Goal: Task Accomplishment & Management: Manage account settings

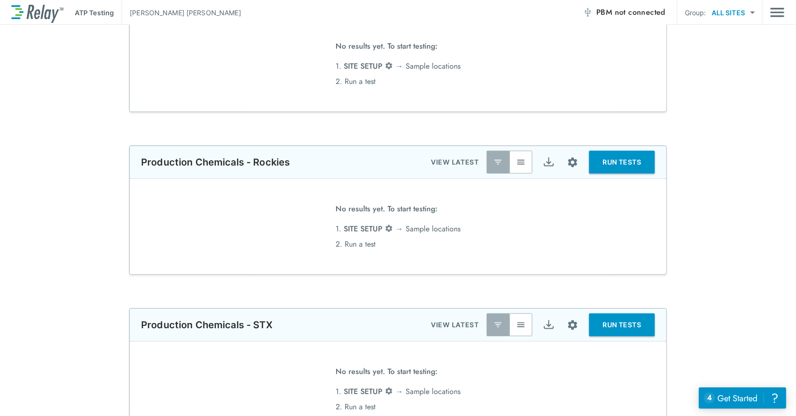
scroll to position [198, 0]
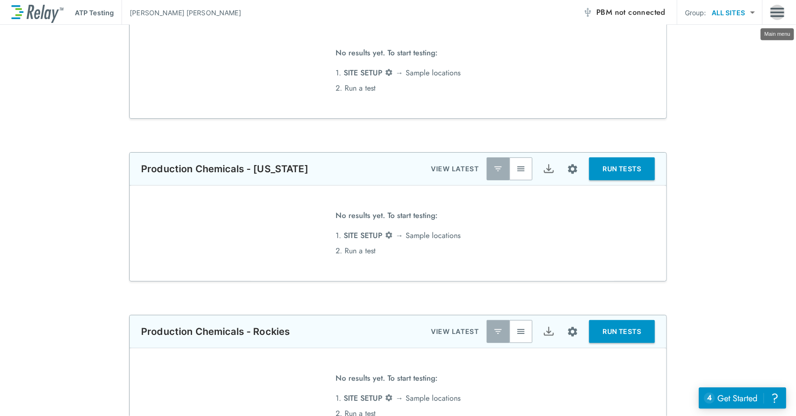
click at [771, 16] on img "Main menu" at bounding box center [777, 12] width 14 height 18
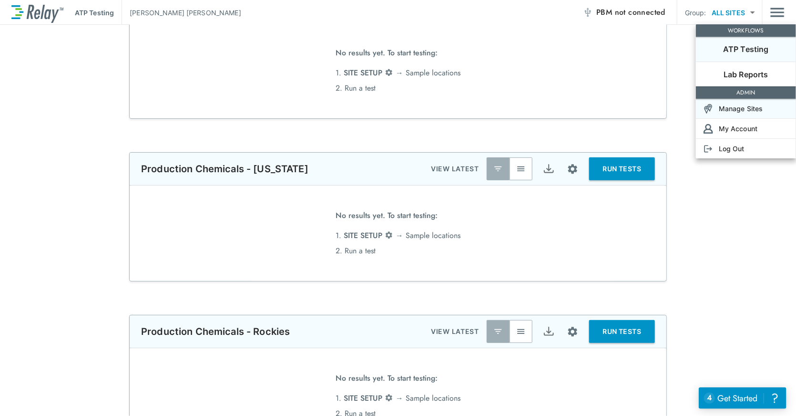
click at [746, 108] on p "Manage Sites" at bounding box center [741, 108] width 44 height 10
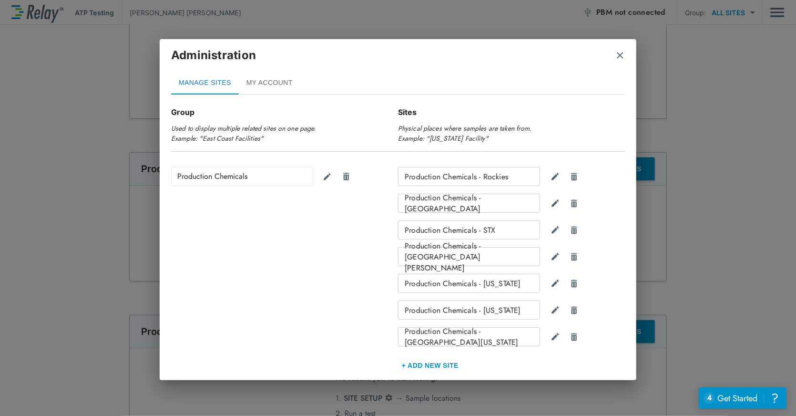
scroll to position [112, 0]
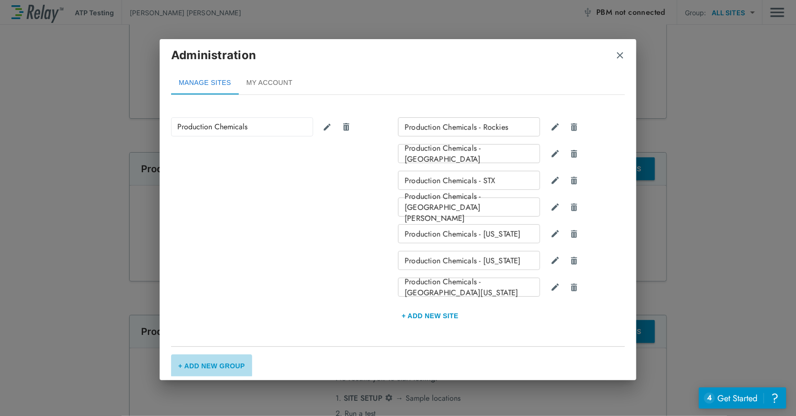
click at [219, 366] on button "+ Add New Group" at bounding box center [211, 365] width 81 height 23
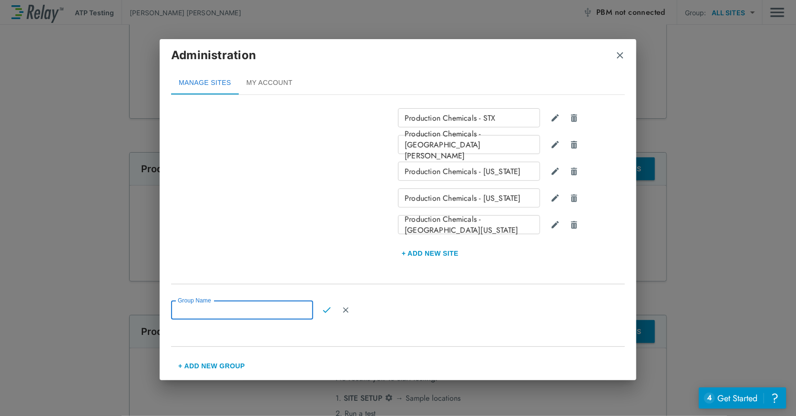
click at [260, 305] on input "Group Name" at bounding box center [242, 309] width 142 height 19
type input "**********"
click at [327, 307] on img "Confirm" at bounding box center [327, 310] width 8 height 9
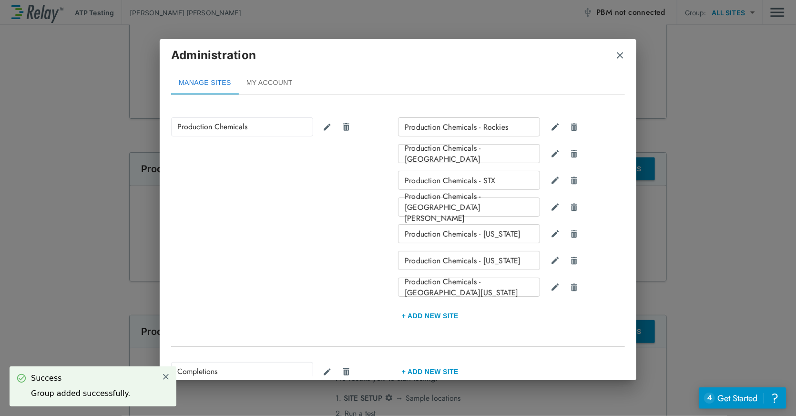
scroll to position [168, 0]
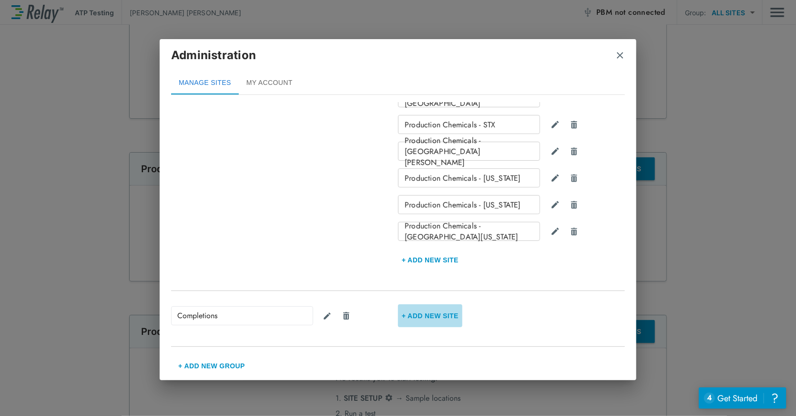
drag, startPoint x: 454, startPoint y: 316, endPoint x: 445, endPoint y: 316, distance: 9.5
click at [452, 316] on button "+ Add new Site" at bounding box center [430, 315] width 64 height 23
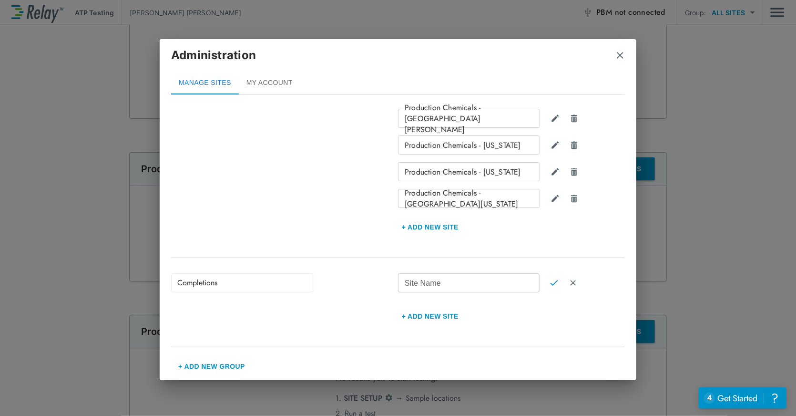
click at [447, 283] on input "Site Name" at bounding box center [469, 282] width 142 height 19
type input "**********"
click at [550, 285] on img "Confirm" at bounding box center [554, 282] width 8 height 9
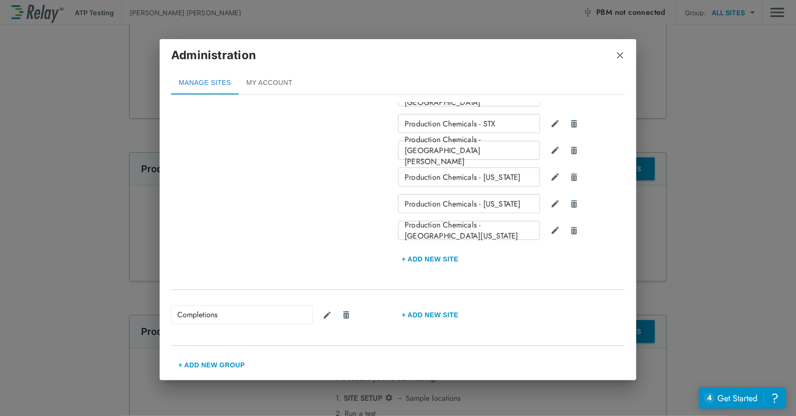
scroll to position [168, 0]
click at [328, 318] on img "Edit group" at bounding box center [327, 315] width 9 height 9
click at [253, 316] on input "**********" at bounding box center [242, 315] width 142 height 19
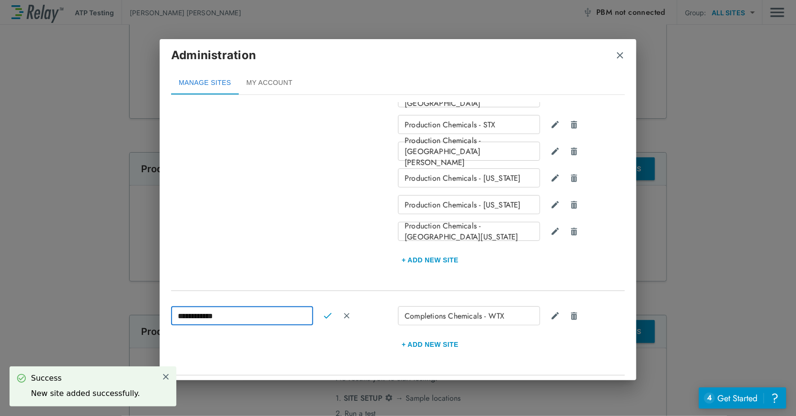
scroll to position [196, 0]
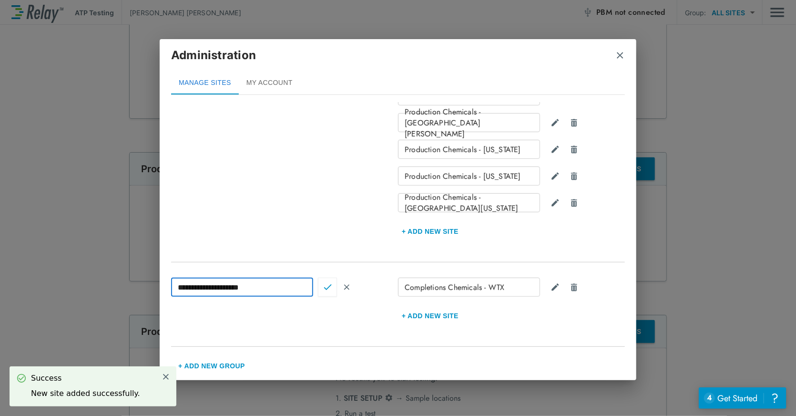
type input "**********"
click at [329, 287] on img "Confirm" at bounding box center [328, 287] width 8 height 9
click at [620, 54] on img "close" at bounding box center [620, 56] width 10 height 10
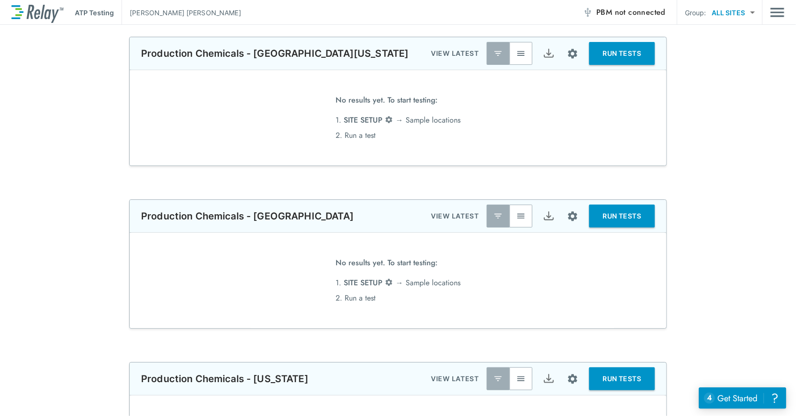
scroll to position [0, 0]
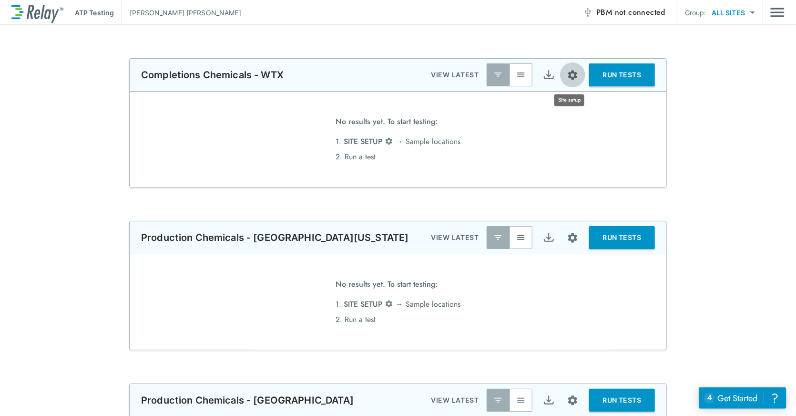
click at [567, 74] on img "Site setup" at bounding box center [573, 75] width 12 height 12
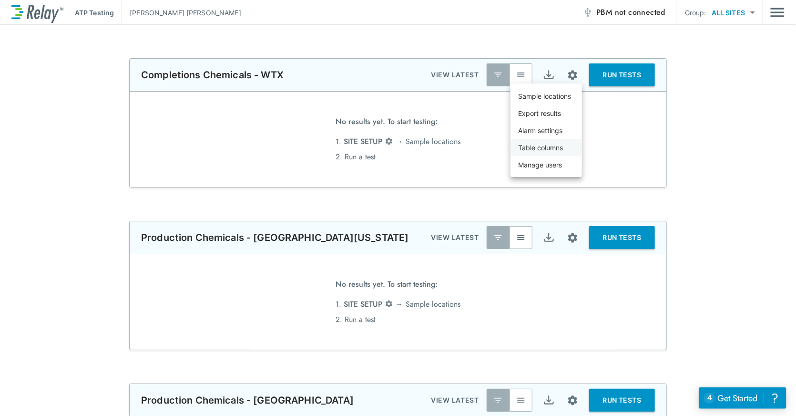
click at [546, 150] on p "Table columns" at bounding box center [540, 148] width 45 height 10
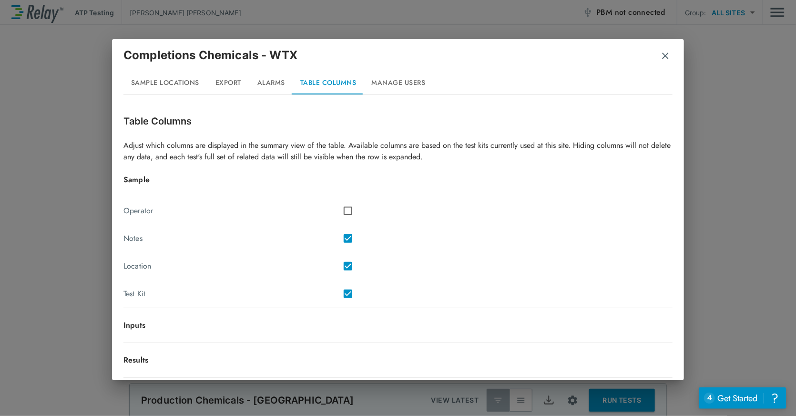
scroll to position [35, 0]
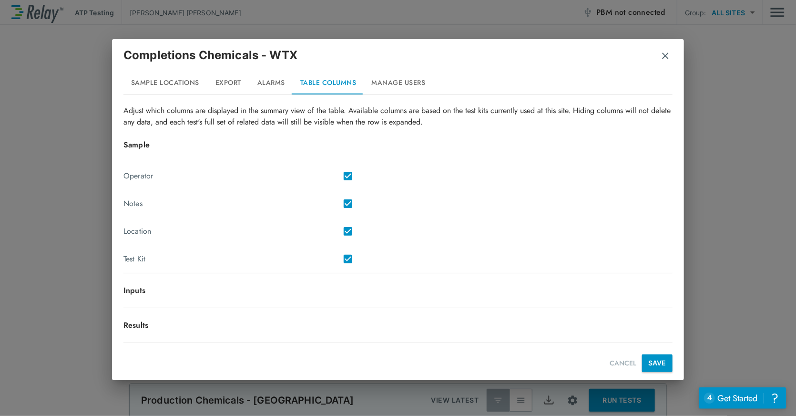
click at [179, 296] on div "Inputs" at bounding box center [397, 296] width 549 height 23
click at [245, 320] on p "Results" at bounding box center [397, 324] width 549 height 11
click at [391, 80] on button "Manage Users" at bounding box center [398, 83] width 69 height 23
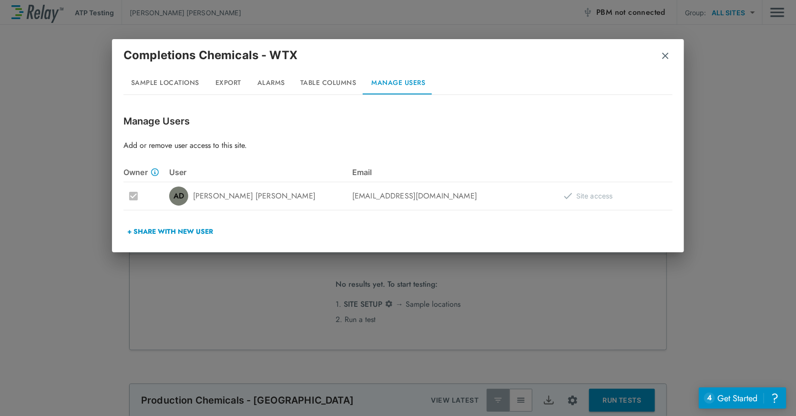
click at [226, 83] on button "Export" at bounding box center [228, 83] width 43 height 23
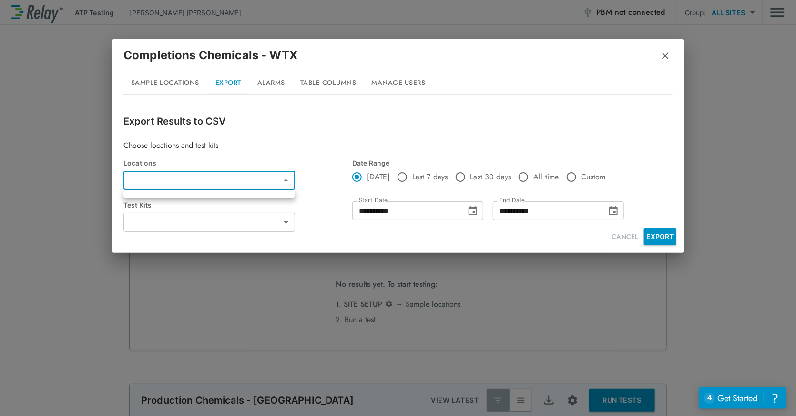
click at [283, 182] on body "**********" at bounding box center [398, 208] width 796 height 416
click at [283, 182] on div at bounding box center [398, 208] width 796 height 416
click at [166, 83] on button "Sample Locations" at bounding box center [164, 83] width 83 height 23
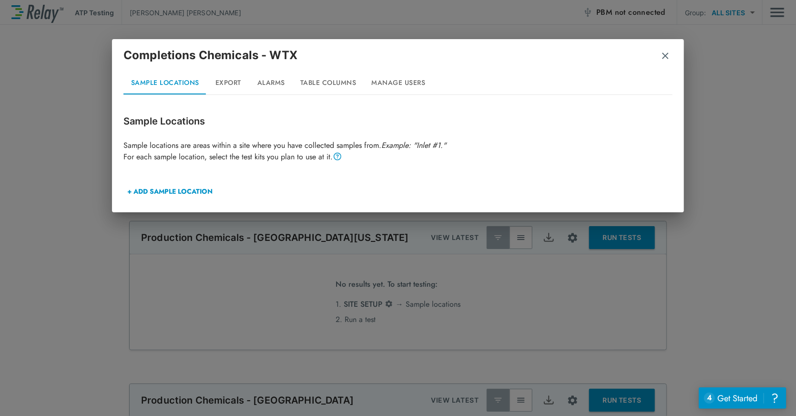
click at [190, 193] on button "+ ADD SAMPLE LOCATION" at bounding box center [169, 191] width 93 height 23
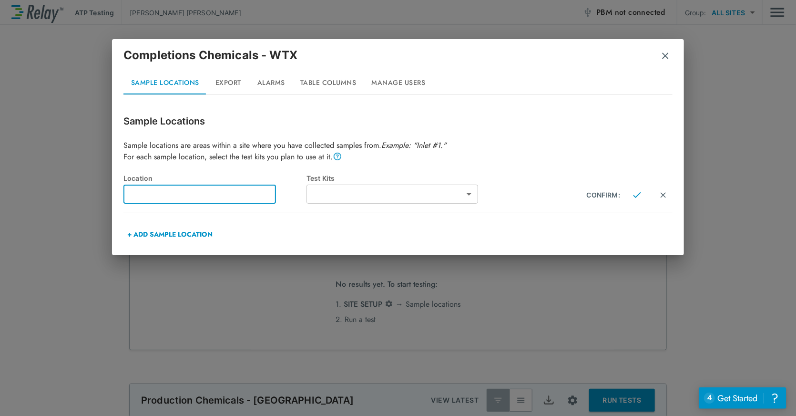
click at [198, 196] on input "text" at bounding box center [199, 193] width 153 height 19
type input "**********"
click at [467, 191] on body "**********" at bounding box center [398, 208] width 796 height 416
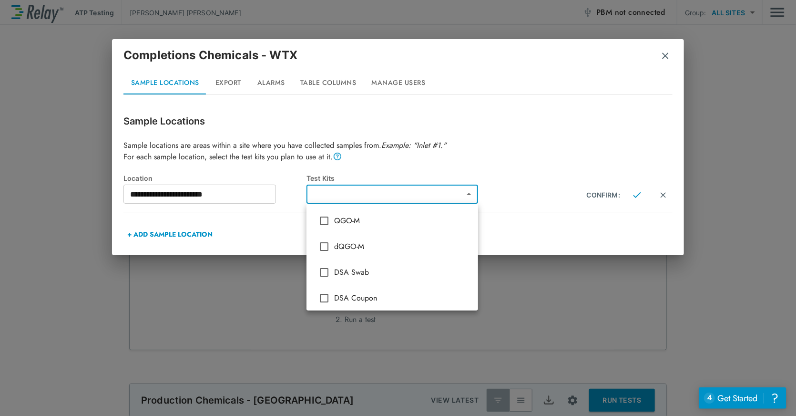
scroll to position [73, 0]
type input "*****"
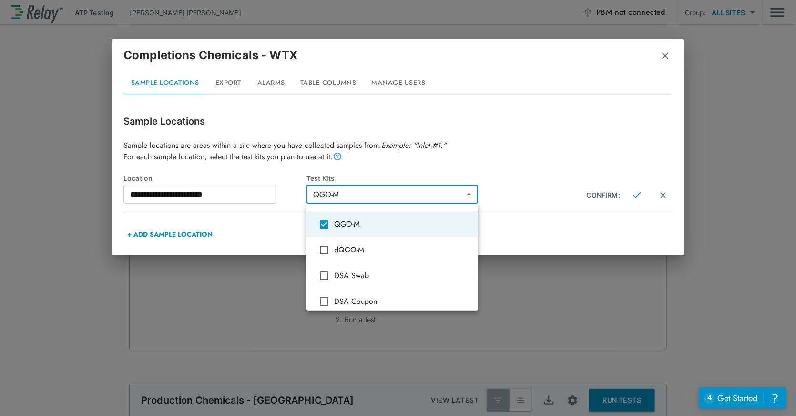
click at [638, 196] on div at bounding box center [398, 208] width 796 height 416
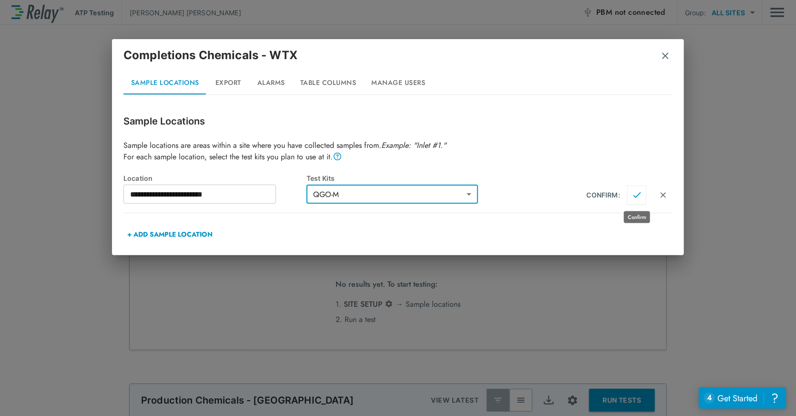
click at [638, 196] on img "Confirm" at bounding box center [637, 195] width 8 height 9
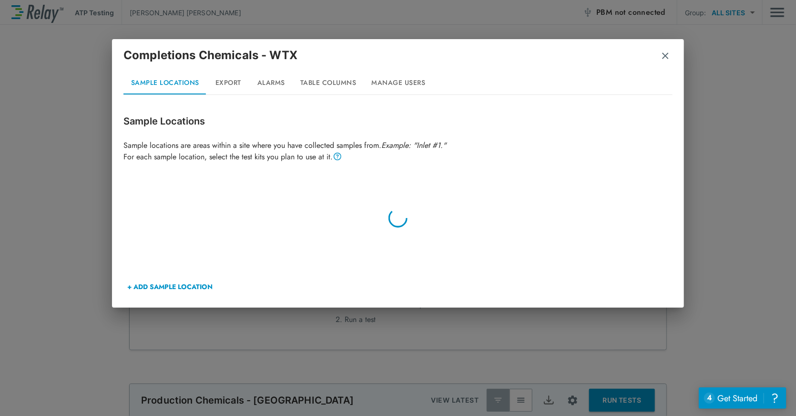
type input "**********"
type input "*****"
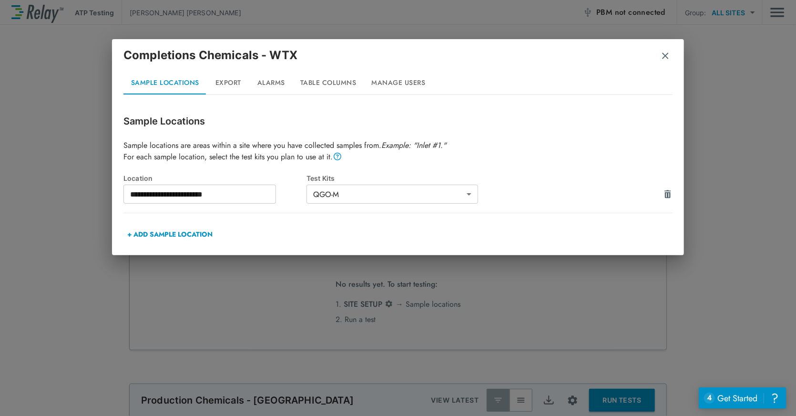
click at [318, 83] on button "Table Columns" at bounding box center [329, 83] width 72 height 23
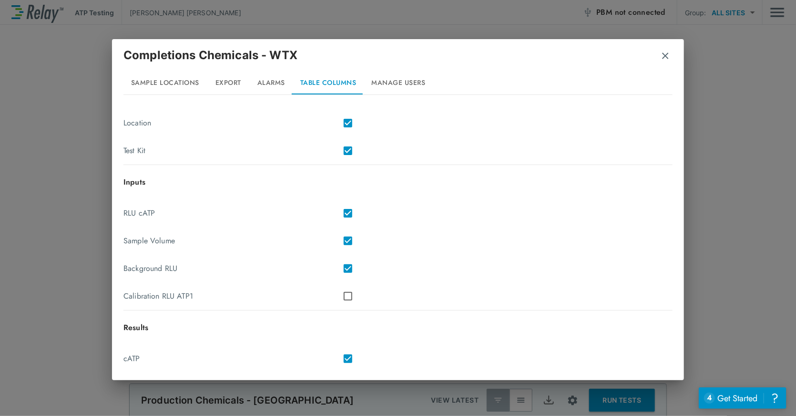
scroll to position [201, 0]
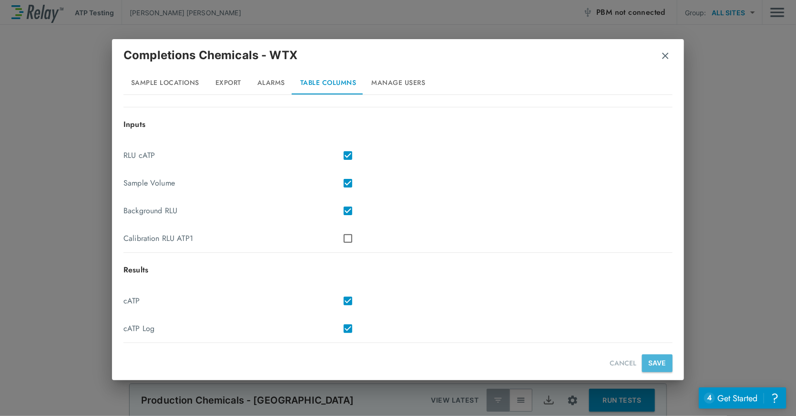
click at [652, 358] on button "SAVE" at bounding box center [657, 363] width 31 height 18
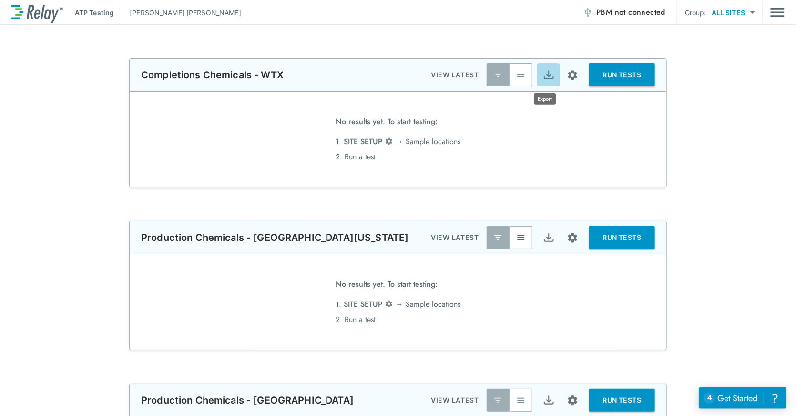
click at [543, 73] on img "Export" at bounding box center [549, 75] width 12 height 12
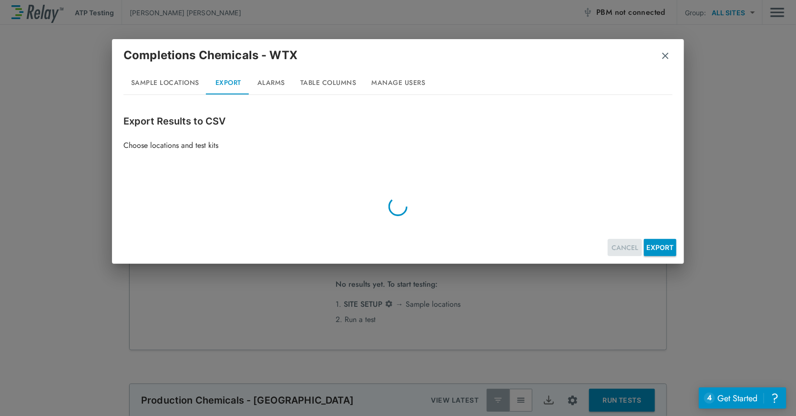
click at [621, 245] on button "CANCEL" at bounding box center [625, 248] width 34 height 18
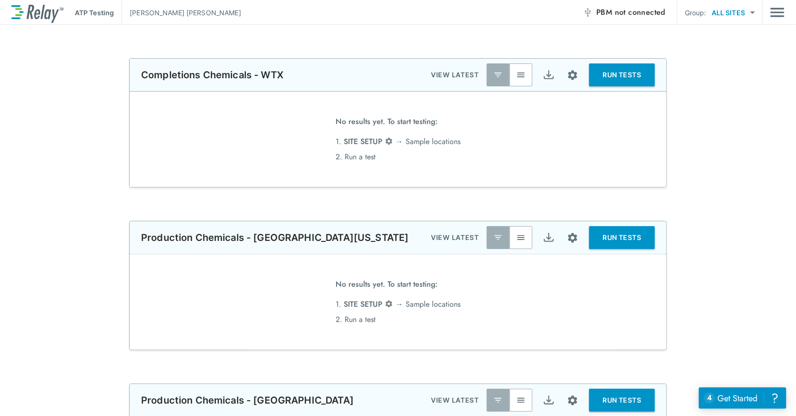
click at [617, 81] on button "RUN TESTS" at bounding box center [622, 74] width 66 height 23
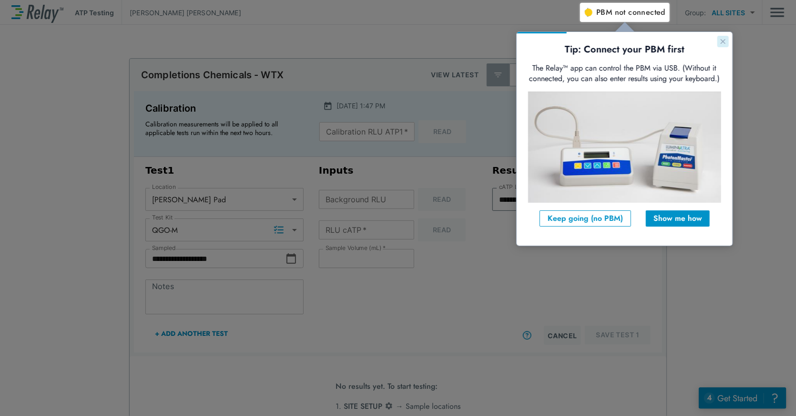
click at [722, 41] on icon "Close guide" at bounding box center [722, 41] width 5 height 5
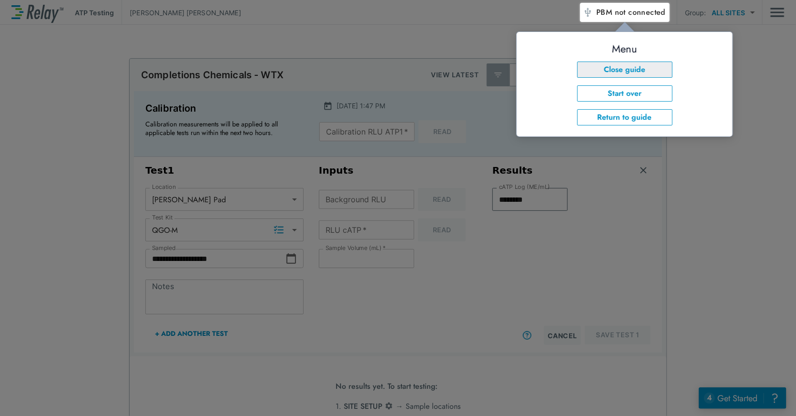
click at [635, 70] on button "Close guide" at bounding box center [624, 69] width 95 height 16
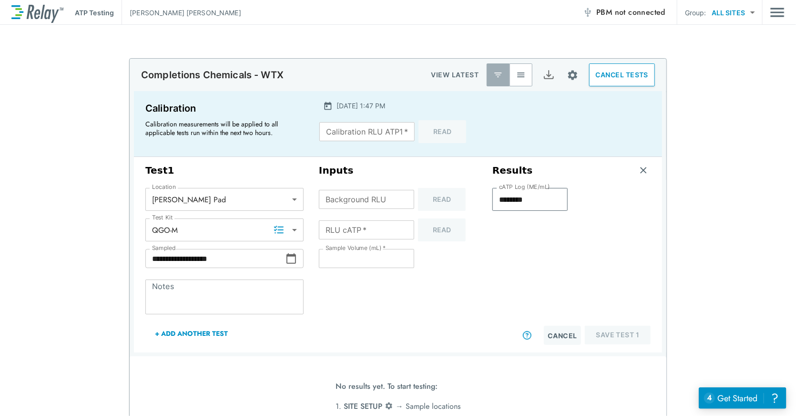
click at [334, 231] on input "RLU cATP   *" at bounding box center [366, 229] width 95 height 19
click at [448, 232] on div "RLU cATP   * RLU cATP   * Read" at bounding box center [398, 229] width 158 height 23
click at [550, 73] on img "Export" at bounding box center [549, 75] width 12 height 12
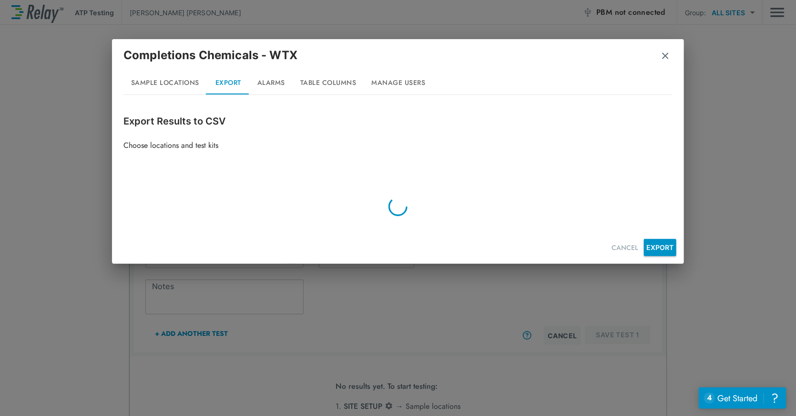
click at [667, 51] on img "button" at bounding box center [666, 56] width 10 height 10
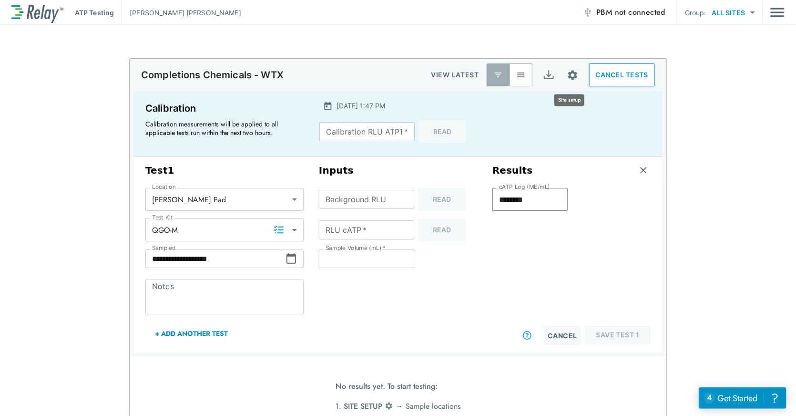
click at [570, 77] on img "Site setup" at bounding box center [573, 75] width 12 height 12
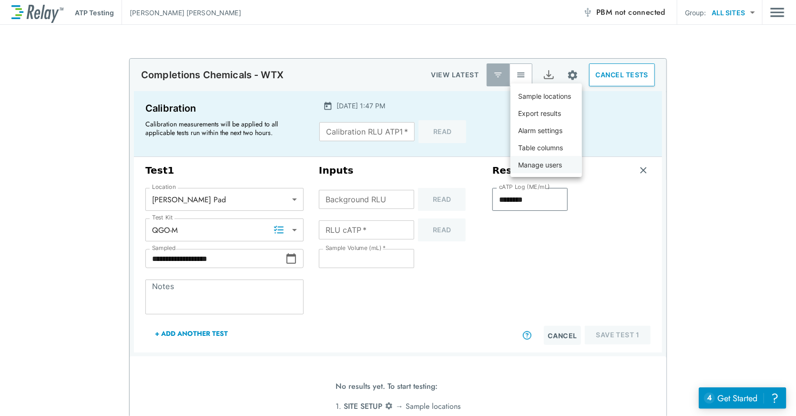
click at [554, 165] on p "Manage users" at bounding box center [540, 165] width 44 height 10
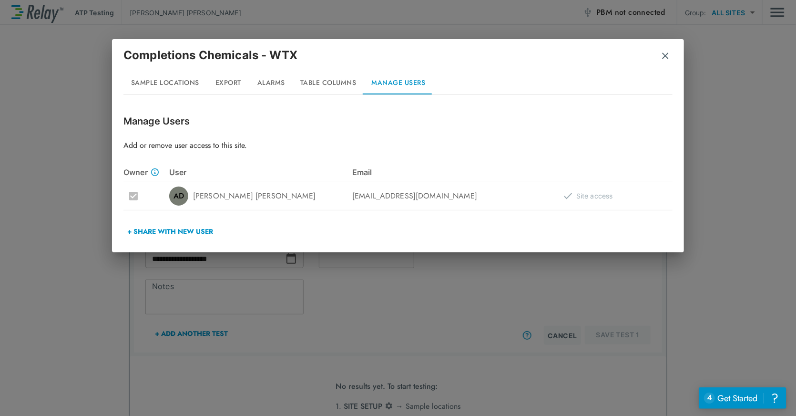
click at [189, 233] on button "+ Share with New User" at bounding box center [169, 231] width 93 height 23
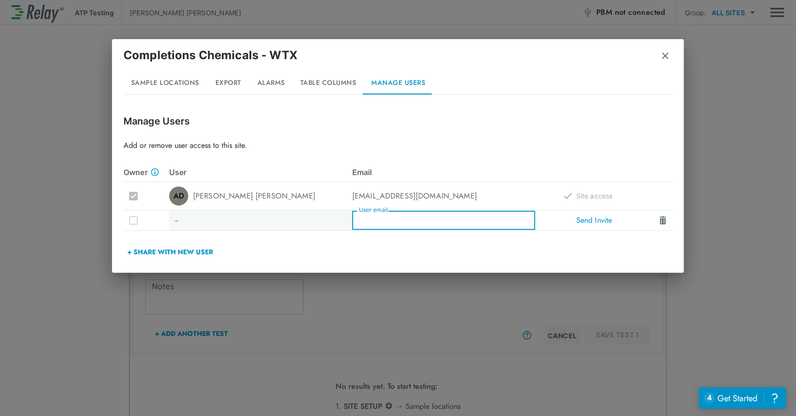
click at [397, 218] on input "User email" at bounding box center [443, 220] width 183 height 19
type input "**********"
click at [601, 218] on button "Send Invite" at bounding box center [595, 220] width 46 height 19
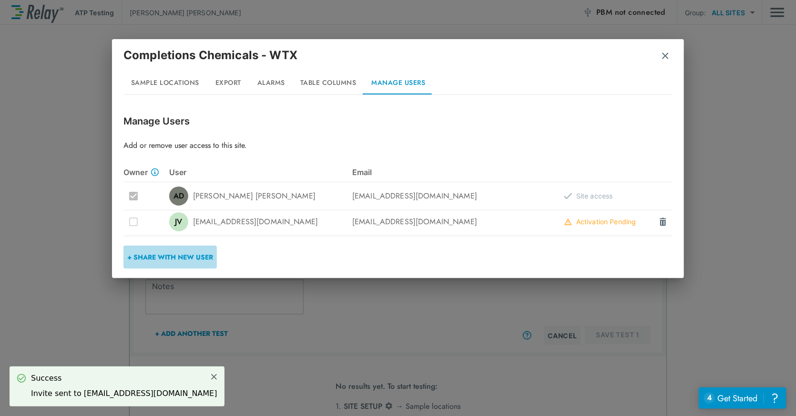
click at [180, 253] on button "+ Share with New User" at bounding box center [169, 256] width 93 height 23
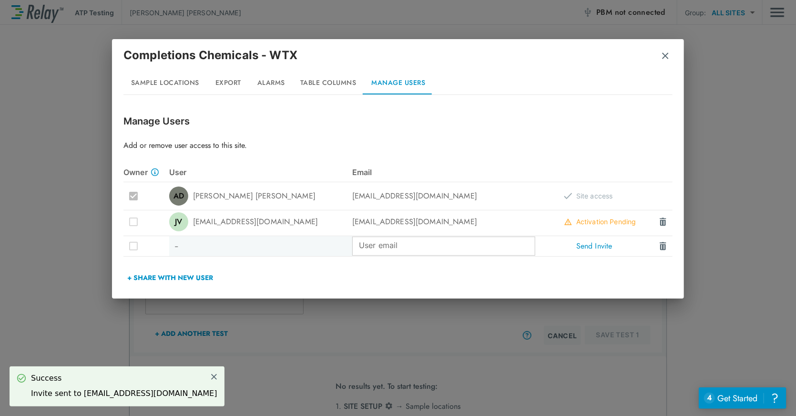
click at [409, 247] on input "User email" at bounding box center [443, 245] width 183 height 19
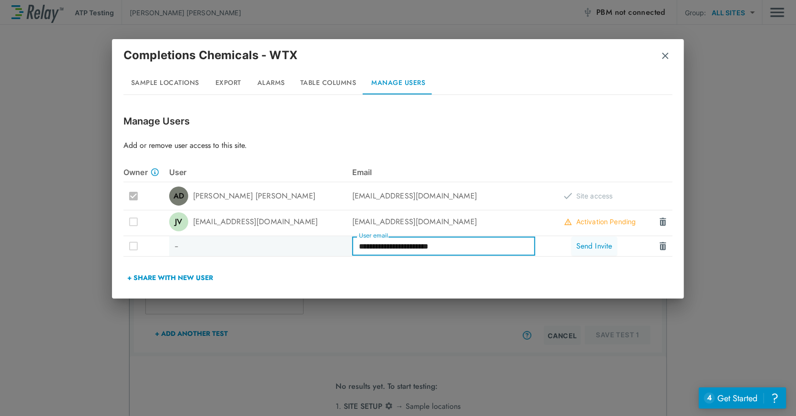
type input "**********"
click at [599, 248] on button "Send Invite" at bounding box center [595, 245] width 46 height 19
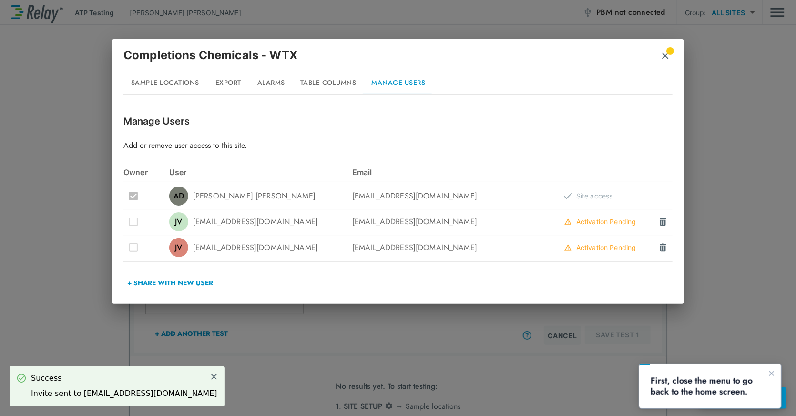
click at [182, 281] on button "+ Share with New User" at bounding box center [169, 282] width 93 height 23
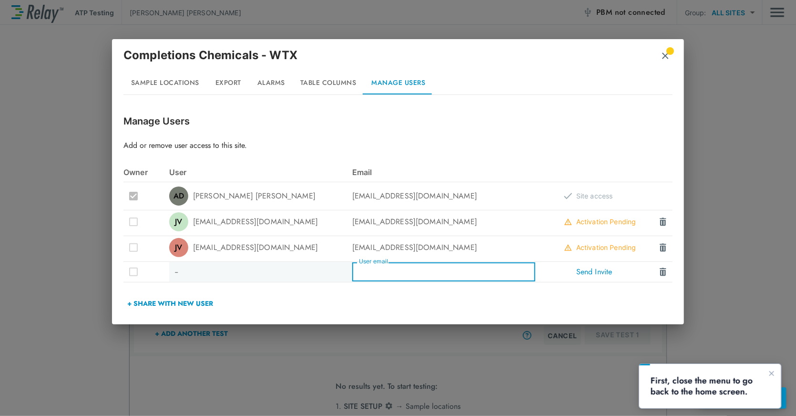
click at [407, 268] on input "User email" at bounding box center [443, 271] width 183 height 19
type input "**********"
click at [604, 273] on button "Send Invite" at bounding box center [595, 271] width 46 height 19
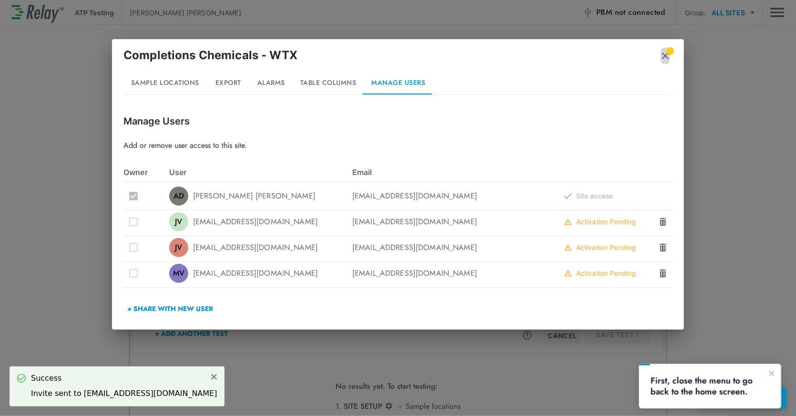
click at [667, 57] on img "button" at bounding box center [666, 56] width 10 height 10
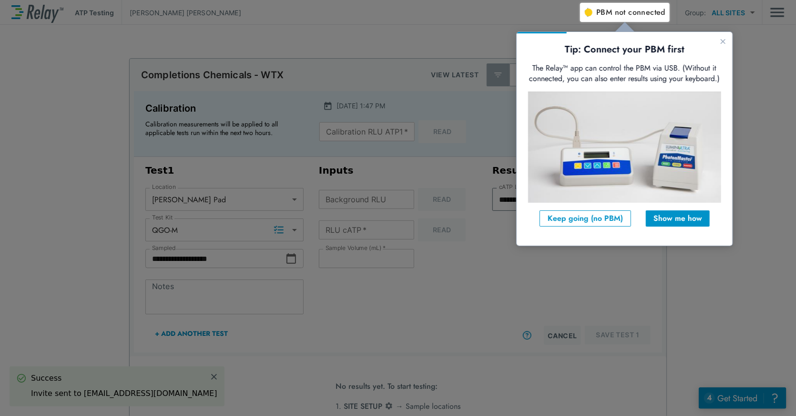
drag, startPoint x: 757, startPoint y: 127, endPoint x: 756, endPoint y: 117, distance: 10.5
click at [759, 126] on div at bounding box center [688, 219] width 216 height 394
